Goal: Task Accomplishment & Management: Use online tool/utility

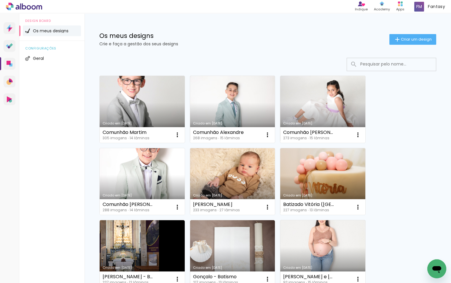
click at [143, 171] on link "Criado em [DATE]" at bounding box center [142, 181] width 85 height 67
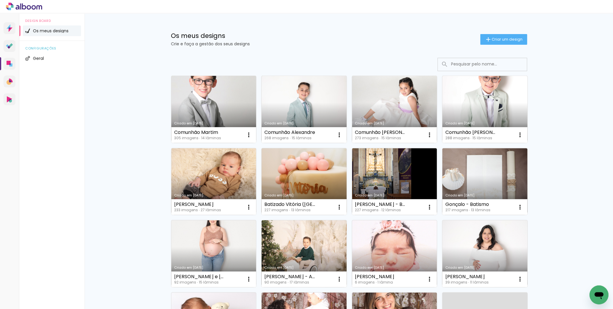
click at [395, 115] on link "Criado em [DATE]" at bounding box center [394, 109] width 85 height 67
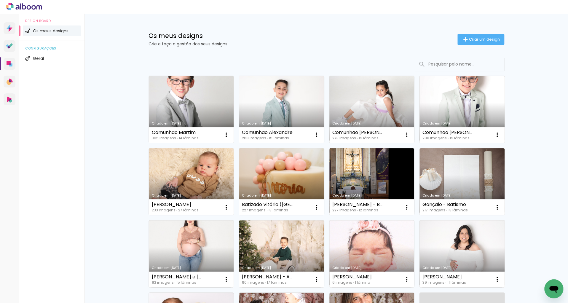
click at [275, 112] on link "Criado em [DATE]" at bounding box center [281, 109] width 85 height 67
